Goal: Communication & Community: Answer question/provide support

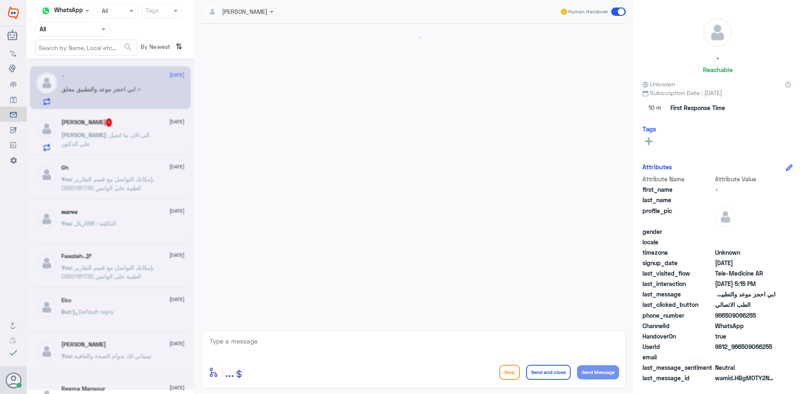
scroll to position [697, 0]
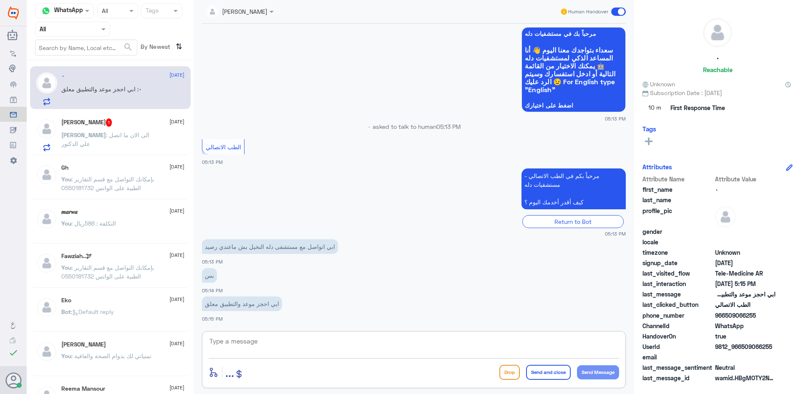
click at [307, 347] on textarea at bounding box center [414, 346] width 410 height 20
paste textarea "مرحبا معك [PERSON_NAME] من الطب الاتصالي"
type textarea "مرحبا معك [PERSON_NAME] من الطب الاتصالي"
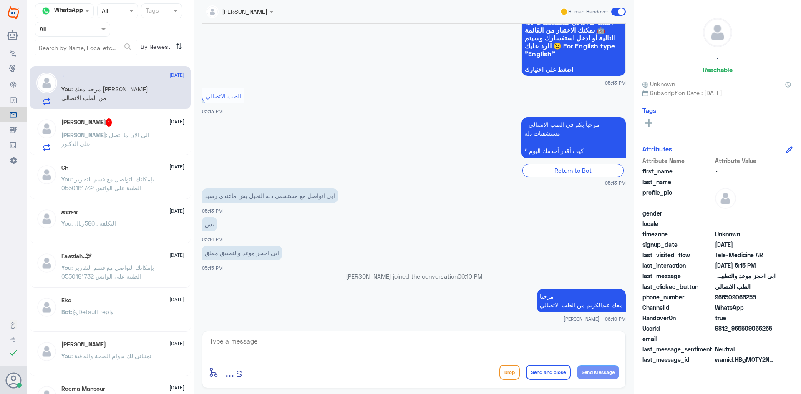
click at [151, 123] on div "فاطمة 1 [DATE]" at bounding box center [122, 122] width 123 height 8
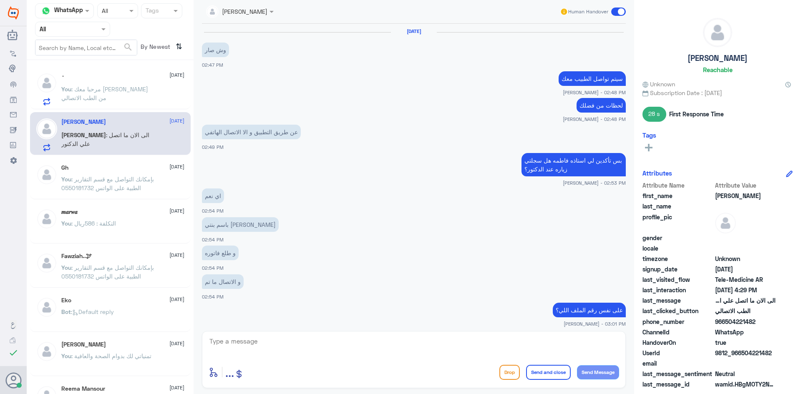
scroll to position [328, 0]
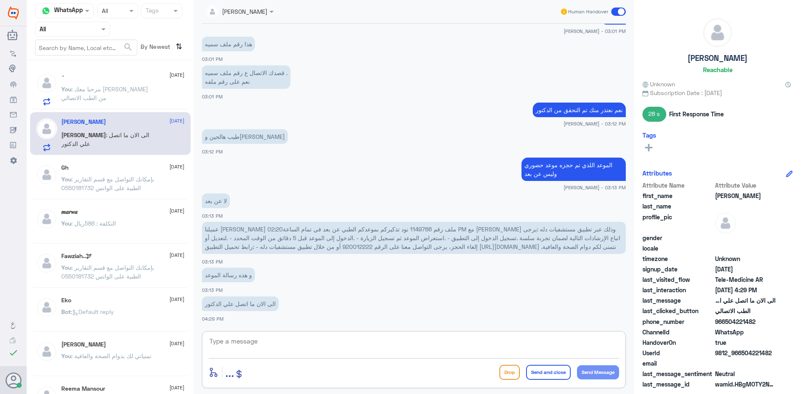
click at [308, 344] on textarea at bounding box center [414, 346] width 410 height 20
click at [526, 341] on textarea at bounding box center [414, 346] width 410 height 20
type textarea "تم التواصل هاتفياً"
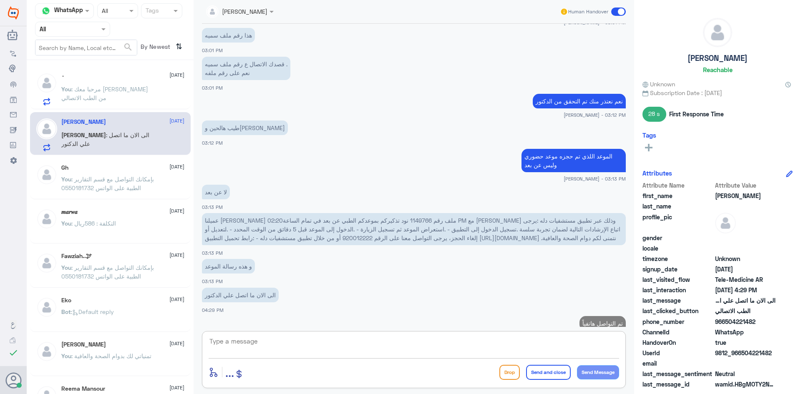
scroll to position [355, 0]
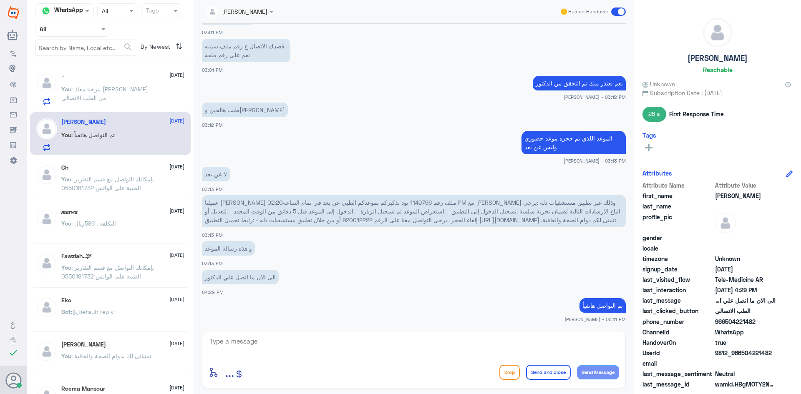
click at [614, 9] on span at bounding box center [618, 12] width 15 height 8
click at [0, 0] on input "checkbox" at bounding box center [0, 0] width 0 height 0
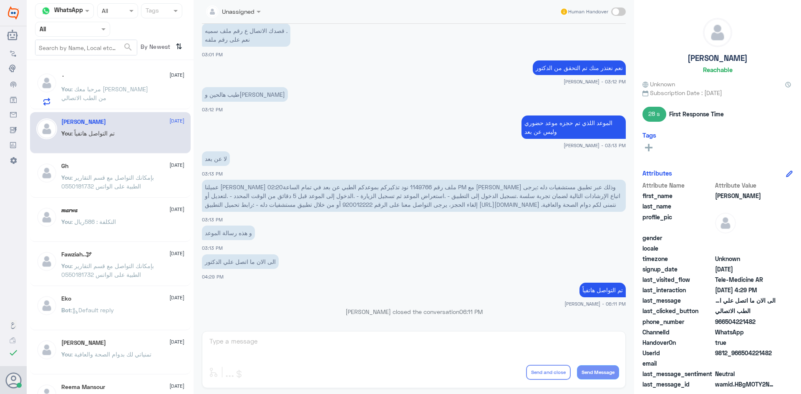
click at [117, 83] on div "٠ [DATE] You : مرحبا معك [PERSON_NAME] من الطب الاتصالي" at bounding box center [122, 89] width 123 height 33
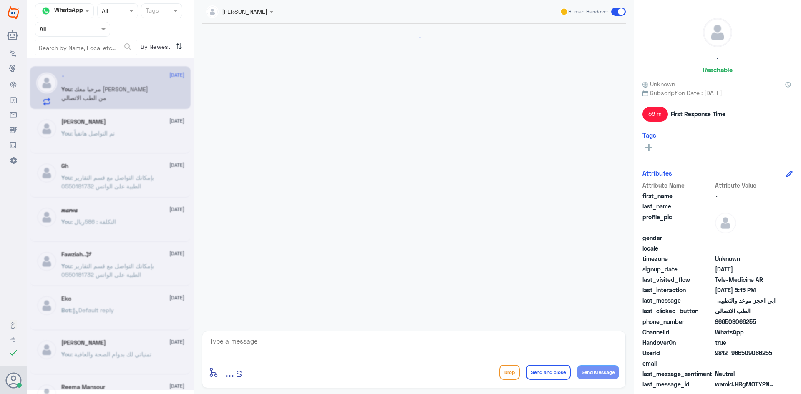
scroll to position [651, 0]
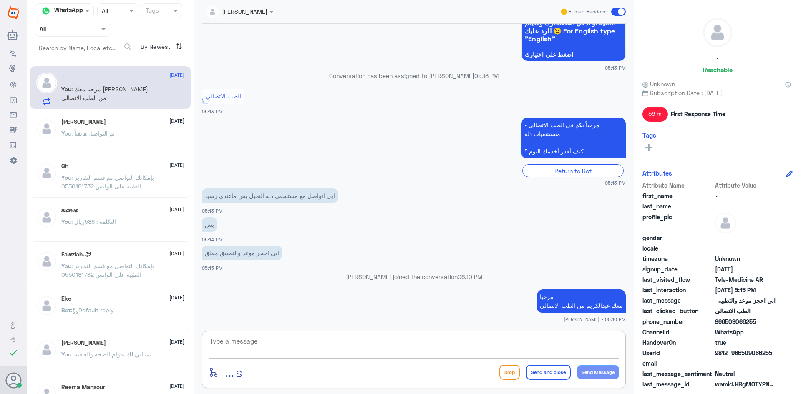
click at [460, 352] on textarea at bounding box center [414, 346] width 410 height 20
paste textarea "بإمكانك حجز موعد عن طريق التطبيق أو بالاتصال على الرقم الموحد 920012222"
type textarea "بإمكانك حجز موعد عن طريق التطبيق أو بالاتصال على الرقم الموحد 920012222"
click at [558, 379] on button "Send and close" at bounding box center [548, 372] width 45 height 15
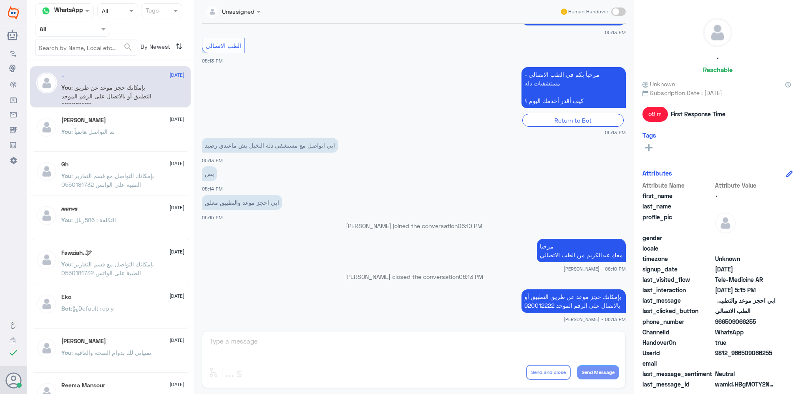
click at [136, 134] on div "You : تم التواصل هاتفياً" at bounding box center [122, 138] width 123 height 19
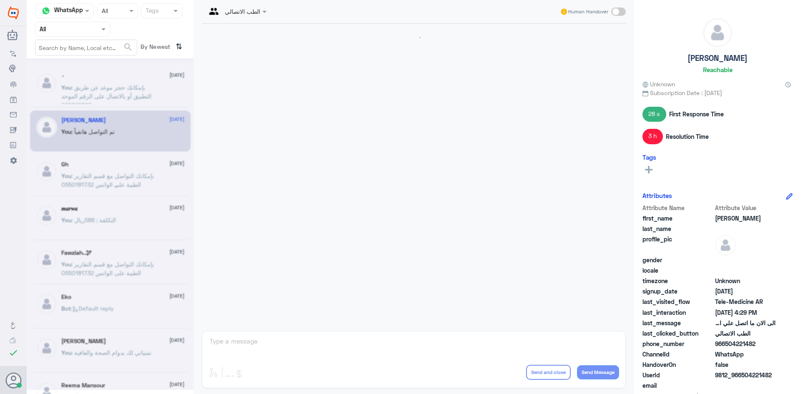
scroll to position [315, 0]
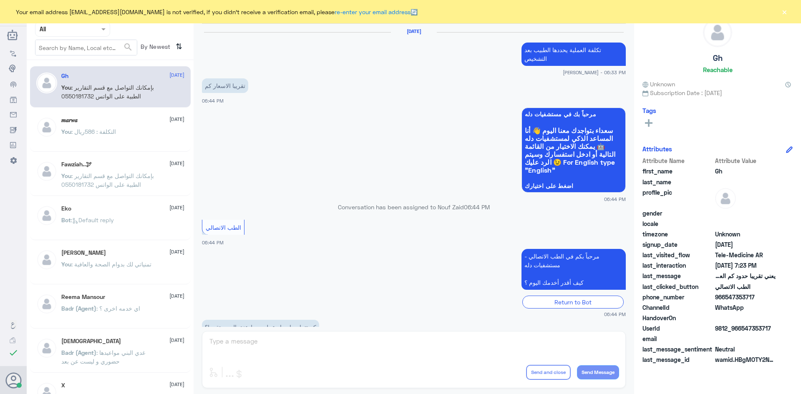
scroll to position [355, 0]
